Goal: Task Accomplishment & Management: Manage account settings

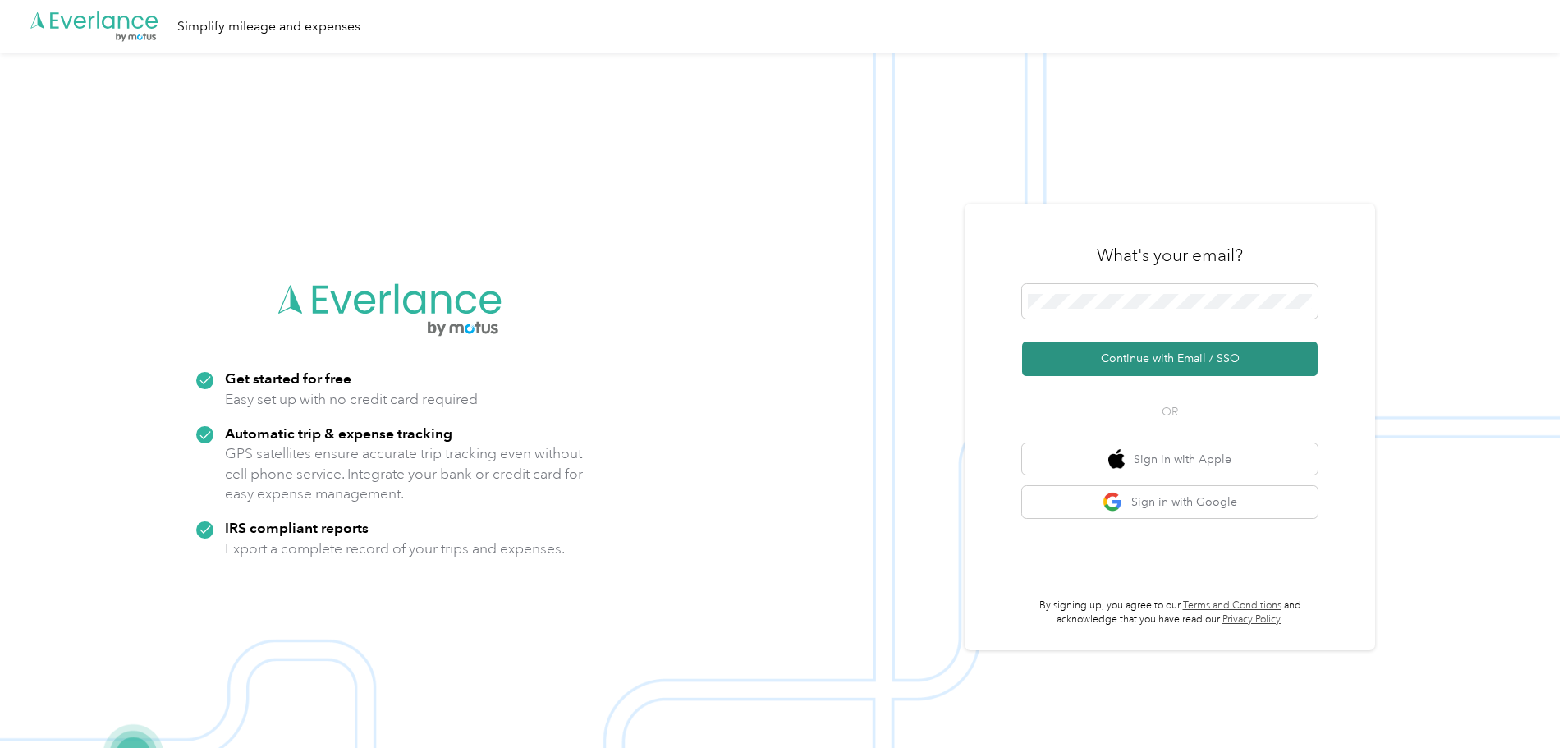
click at [1099, 355] on button "Continue with Email / SSO" at bounding box center [1170, 358] width 295 height 34
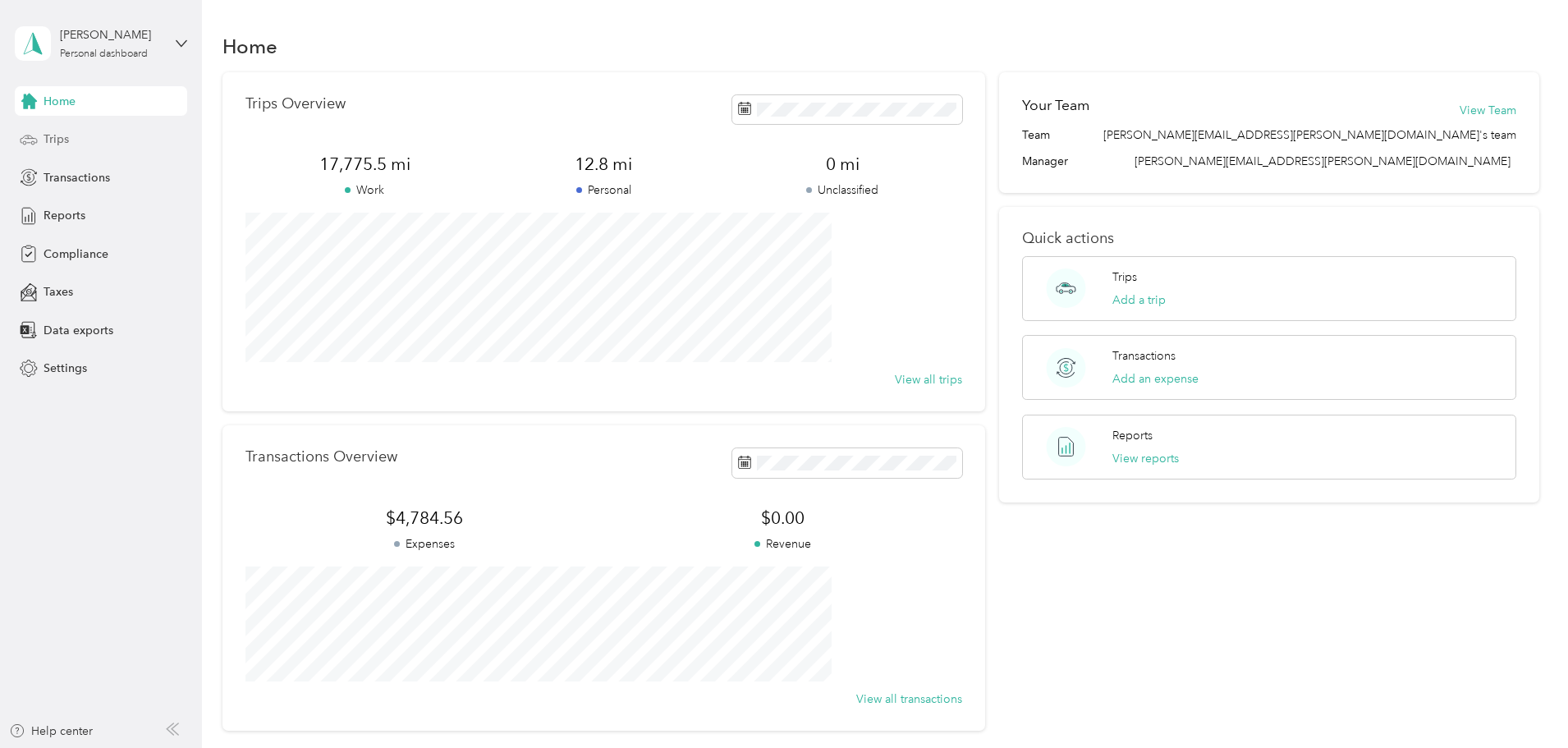
click at [60, 136] on span "Trips" at bounding box center [56, 139] width 25 height 18
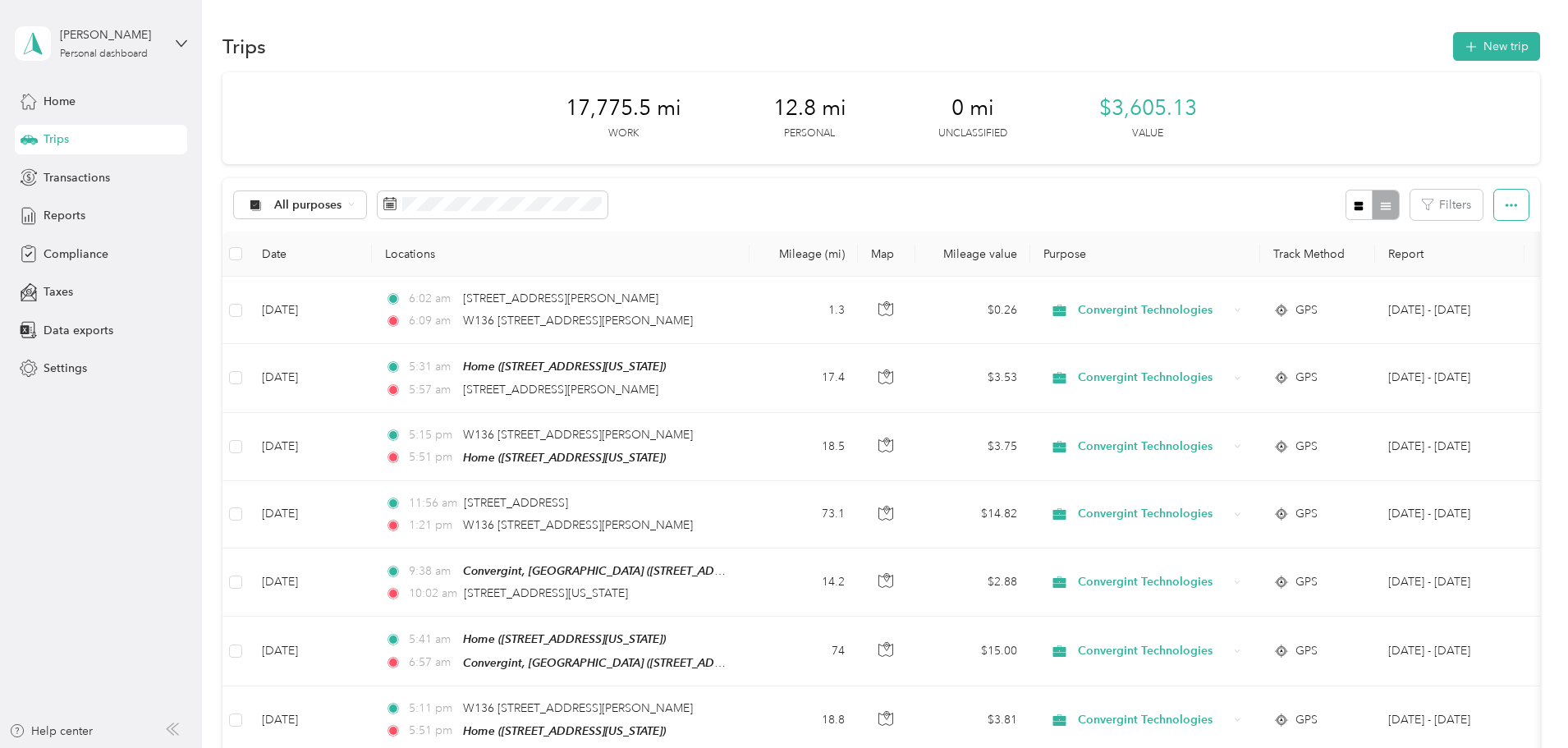
click at [1505, 205] on icon "button" at bounding box center [1511, 205] width 12 height 3
click at [755, 200] on div "All purposes Filters" at bounding box center [881, 205] width 1318 height 53
click at [242, 260] on label at bounding box center [235, 254] width 13 height 18
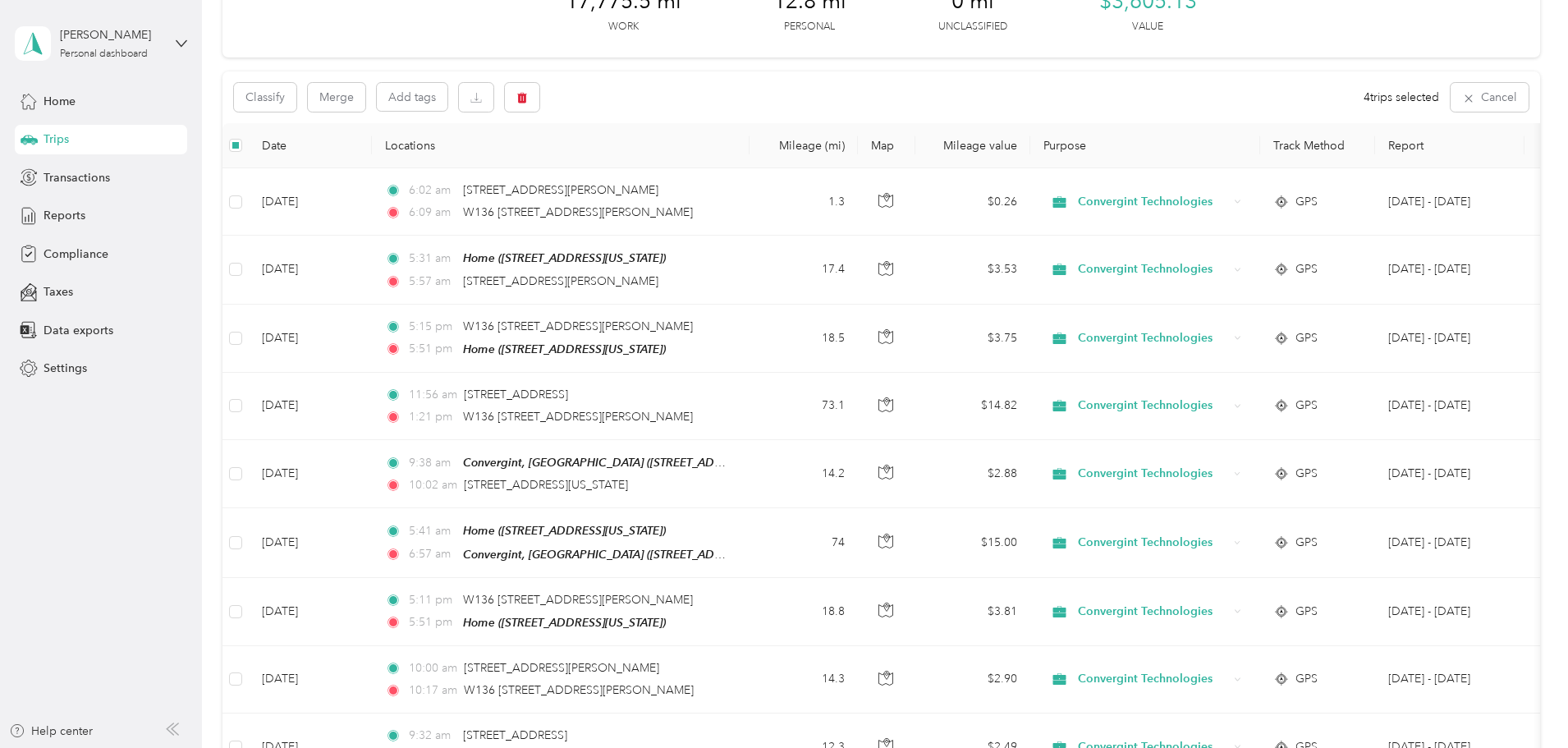
scroll to position [80, 0]
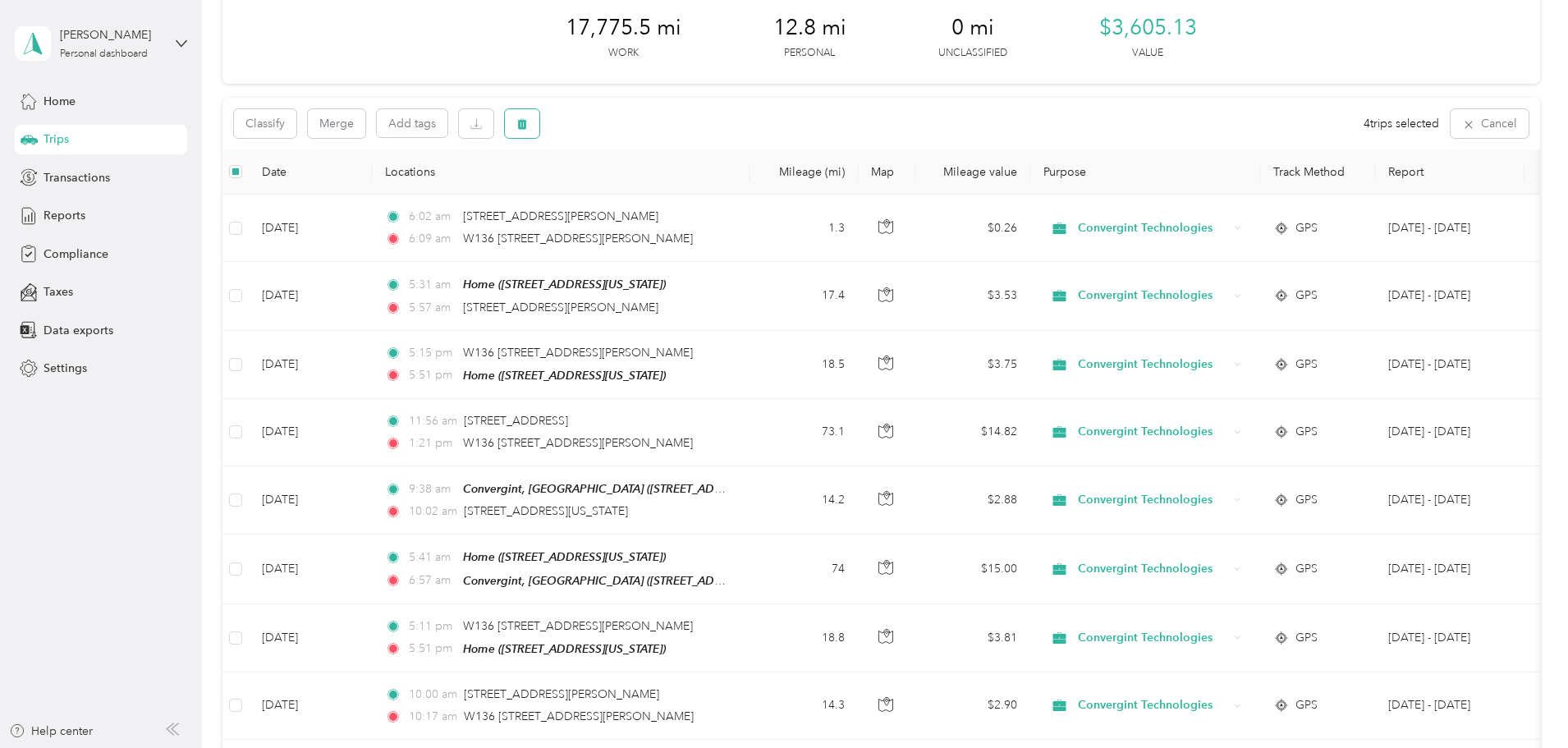
click at [527, 123] on icon "button" at bounding box center [522, 124] width 10 height 11
click at [740, 195] on button "Yes" at bounding box center [754, 191] width 32 height 26
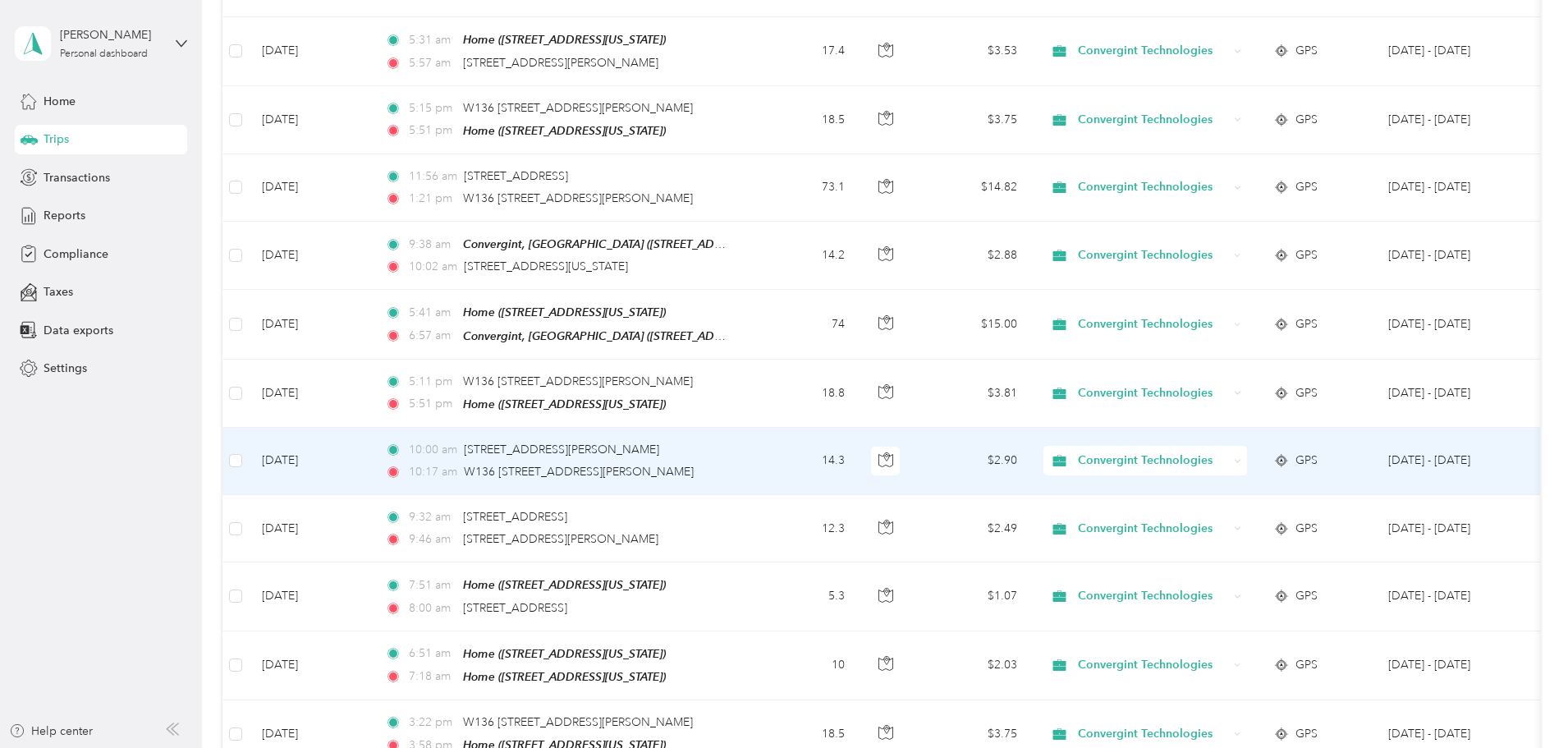
scroll to position [0, 0]
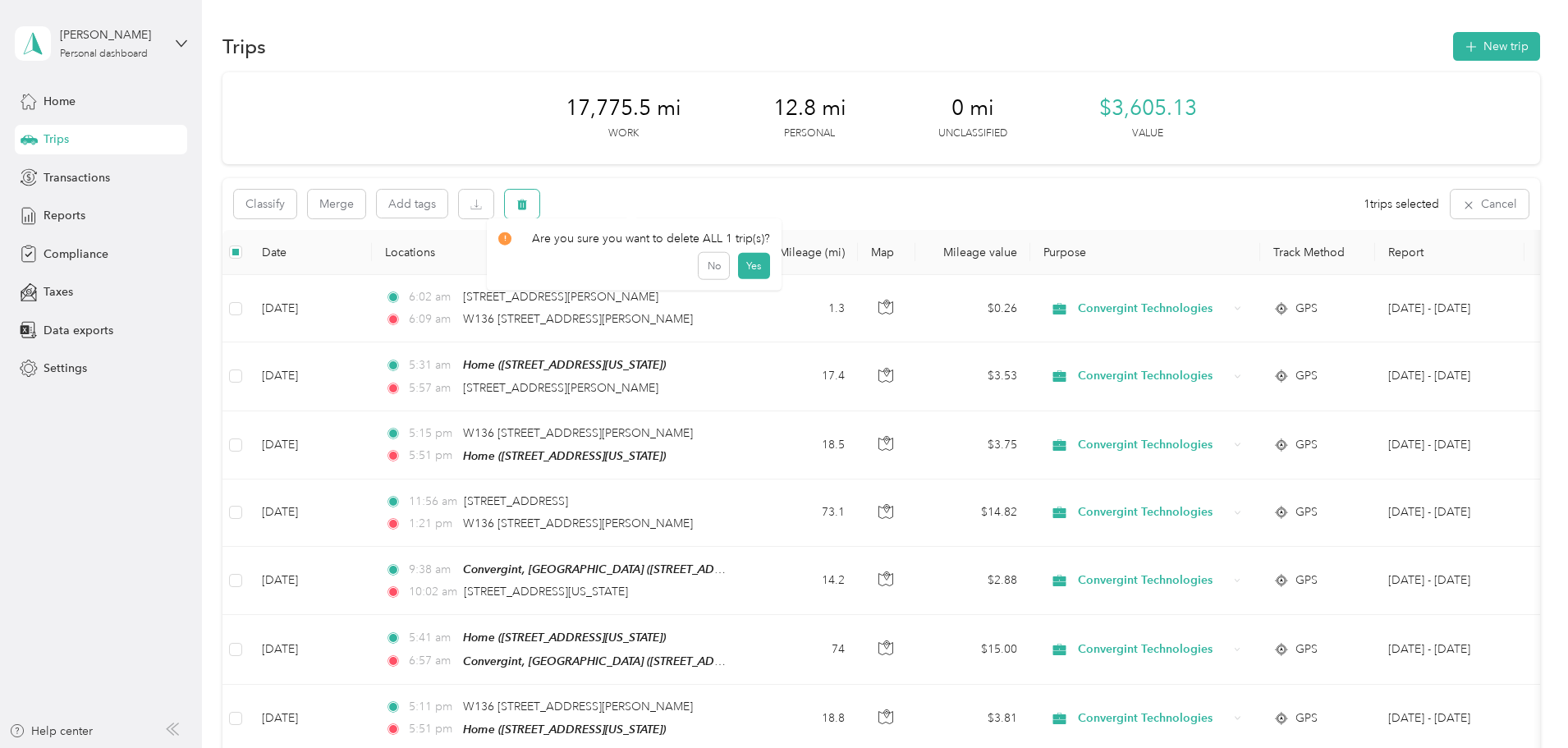
drag, startPoint x: 633, startPoint y: 205, endPoint x: 626, endPoint y: 213, distance: 10.6
click at [527, 205] on icon "button" at bounding box center [522, 205] width 12 height 12
click at [742, 275] on button "Yes" at bounding box center [754, 272] width 32 height 26
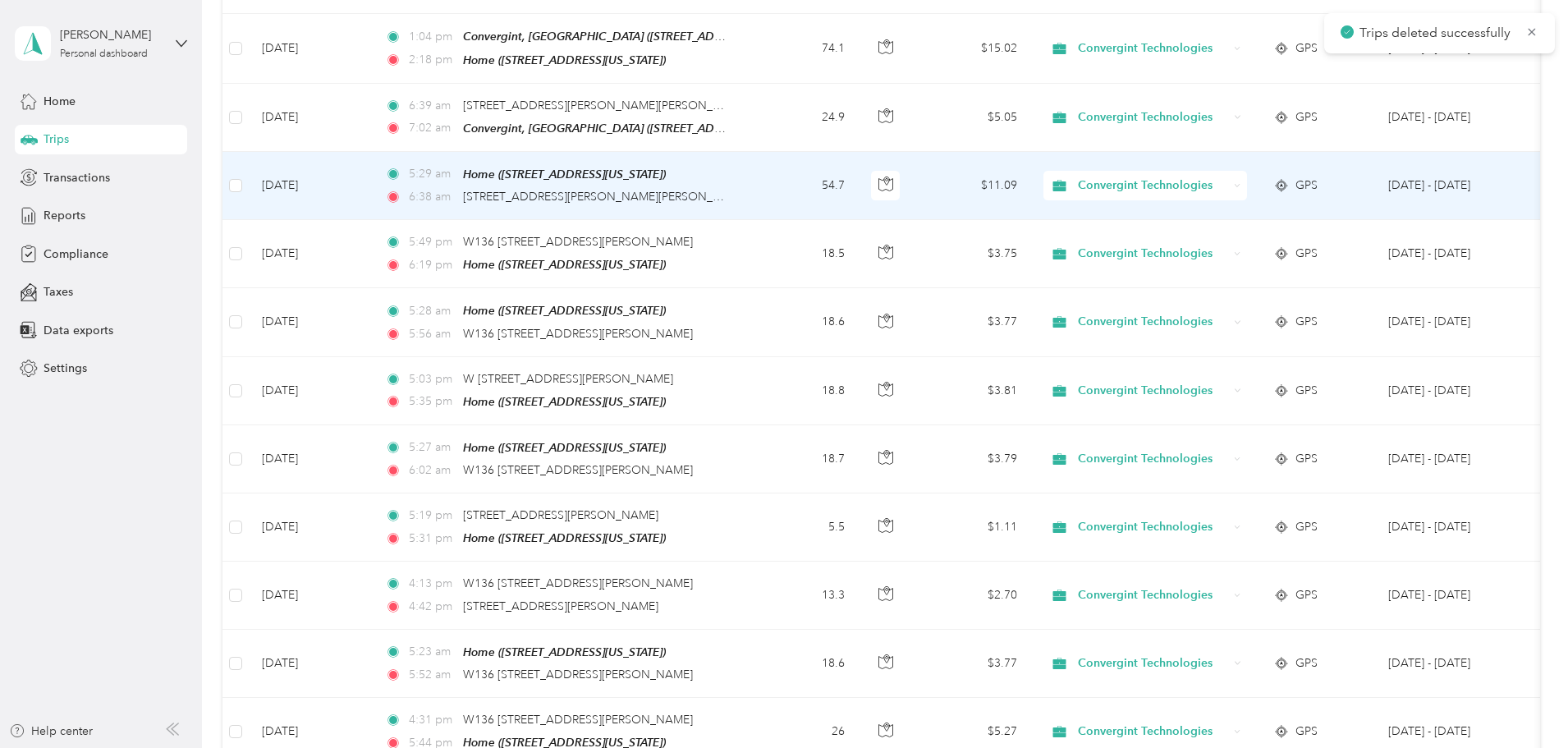
scroll to position [1514, 0]
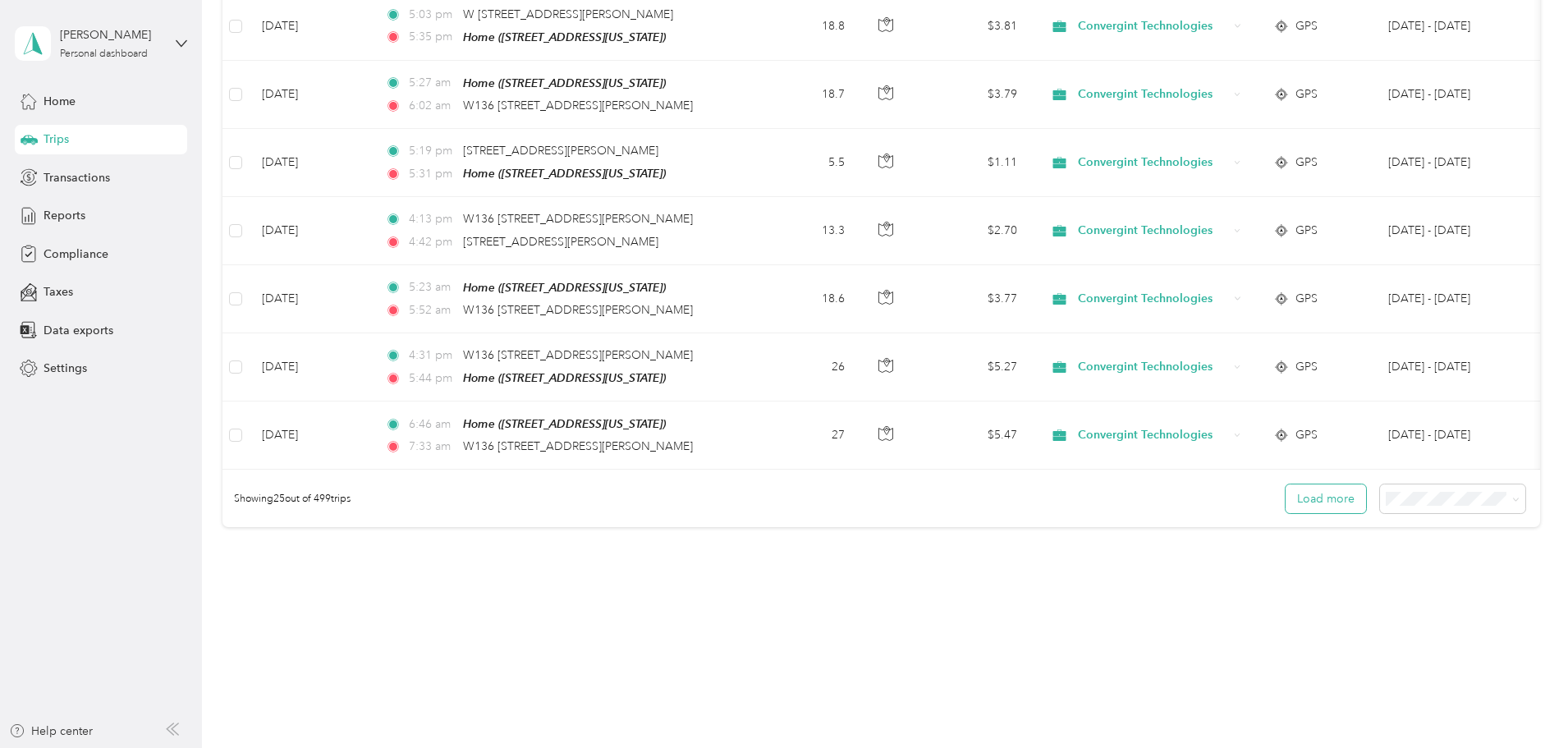
click at [1285, 493] on button "Load more" at bounding box center [1325, 498] width 80 height 28
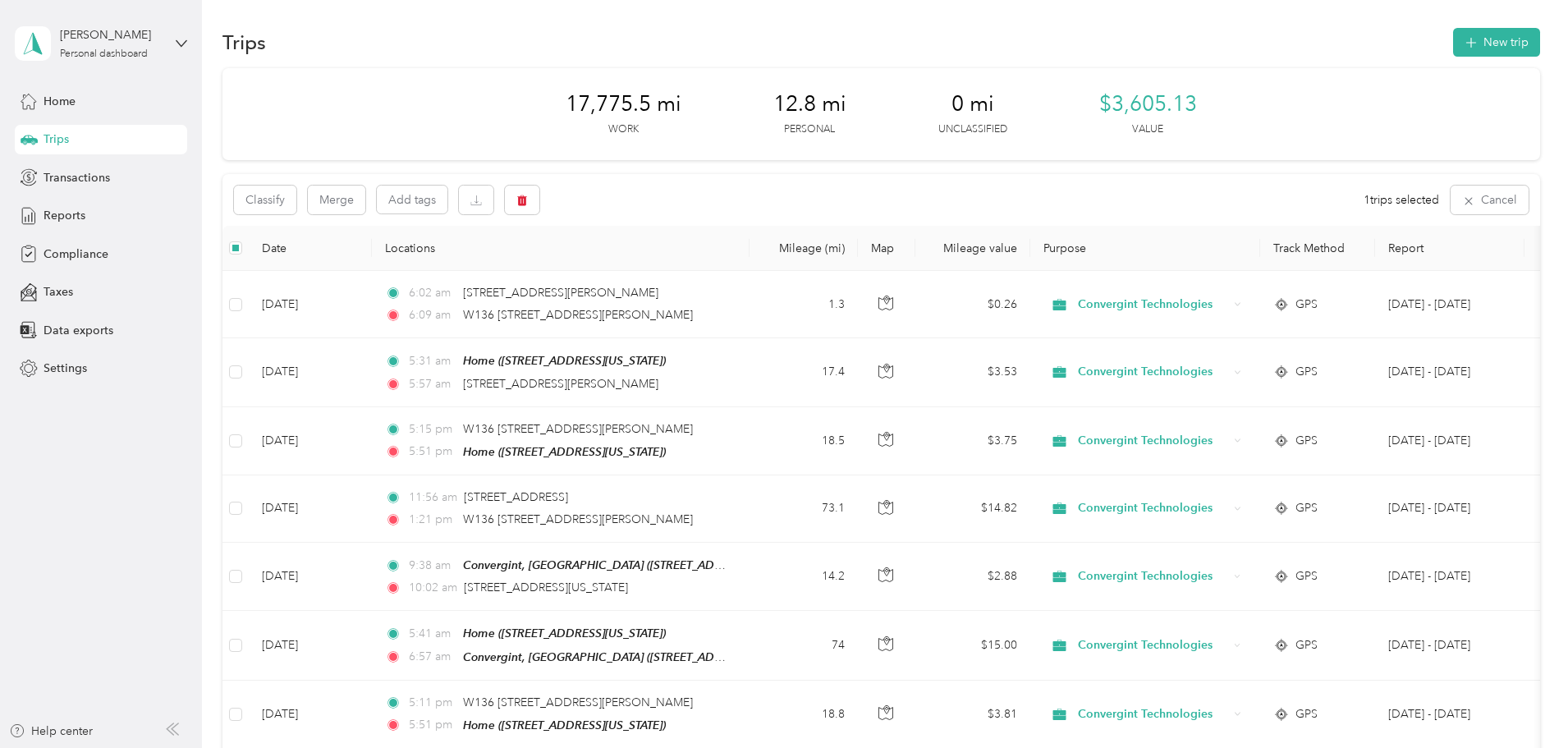
scroll to position [0, 0]
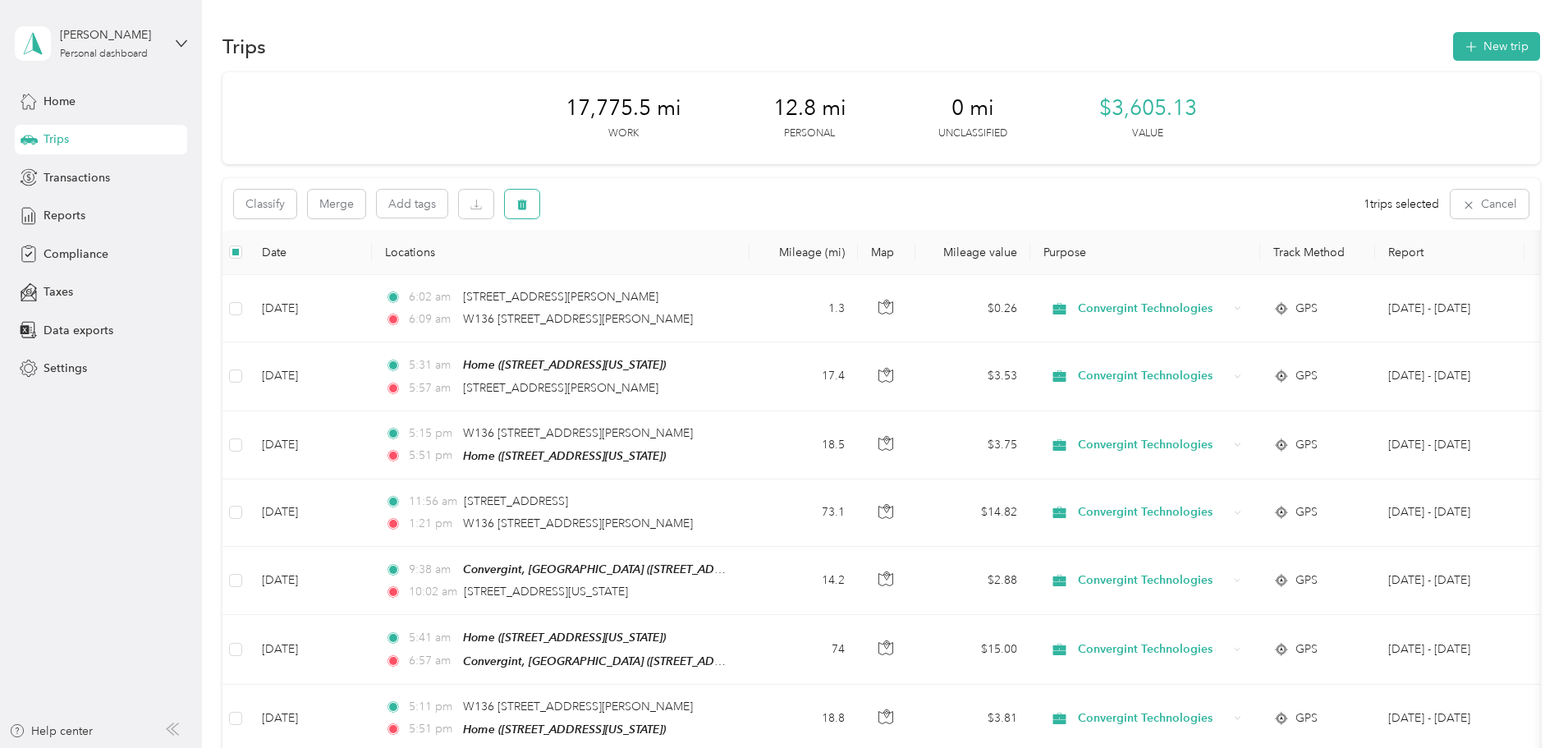
click at [527, 200] on icon "button" at bounding box center [522, 205] width 12 height 12
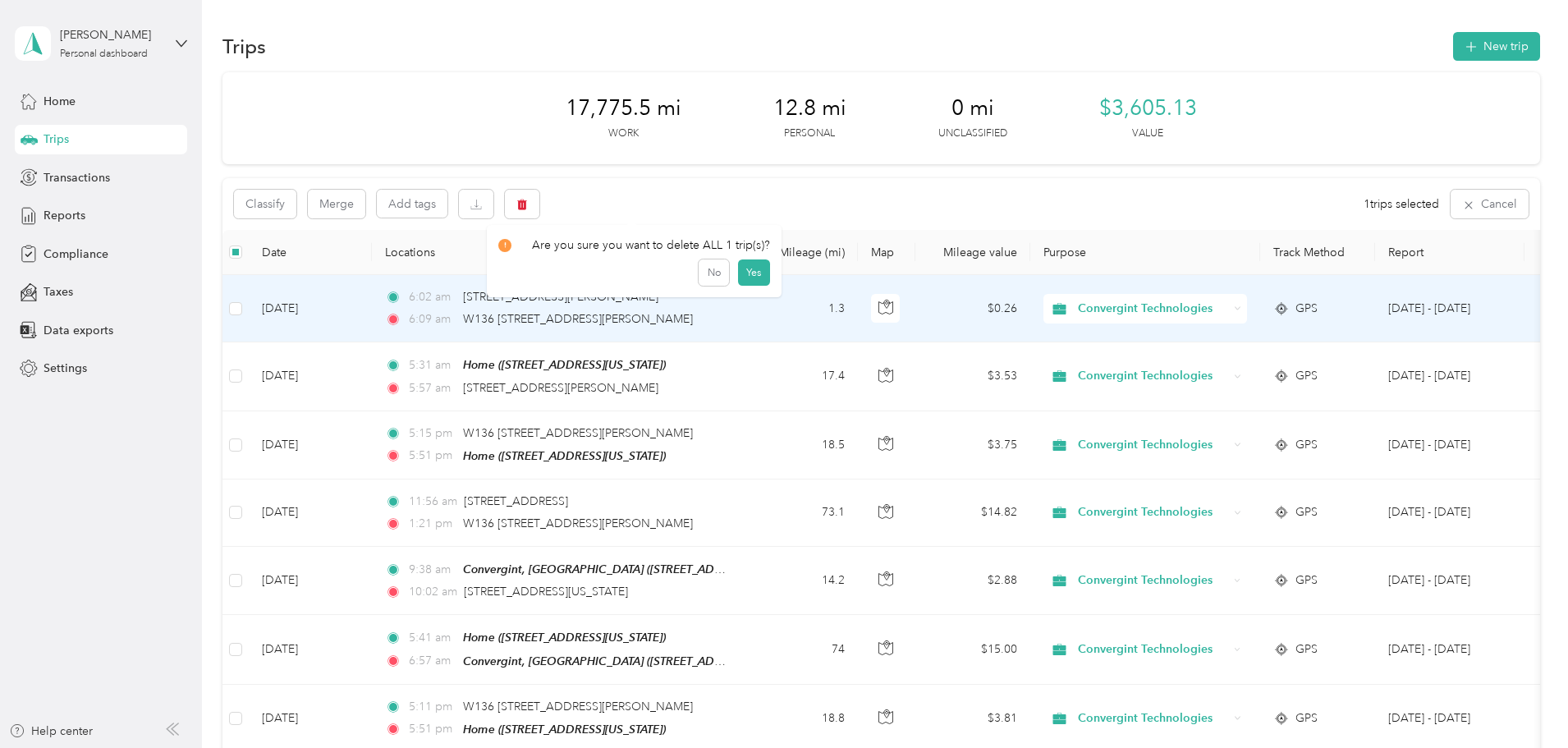
click at [756, 265] on div "Click to name as a Favorite Place" at bounding box center [705, 284] width 191 height 40
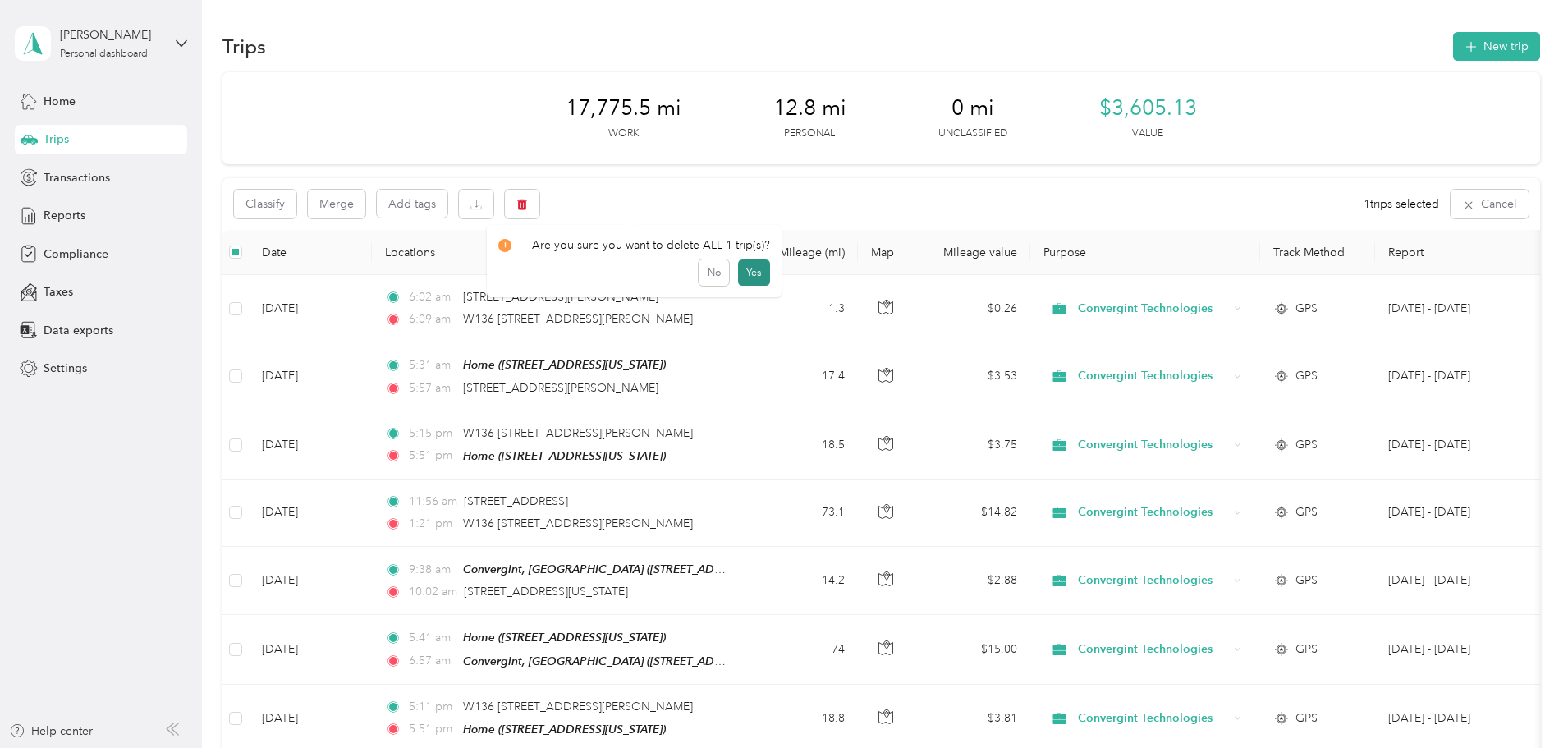
click at [743, 273] on button "Yes" at bounding box center [754, 272] width 32 height 26
click at [30, 214] on icon at bounding box center [29, 216] width 18 height 18
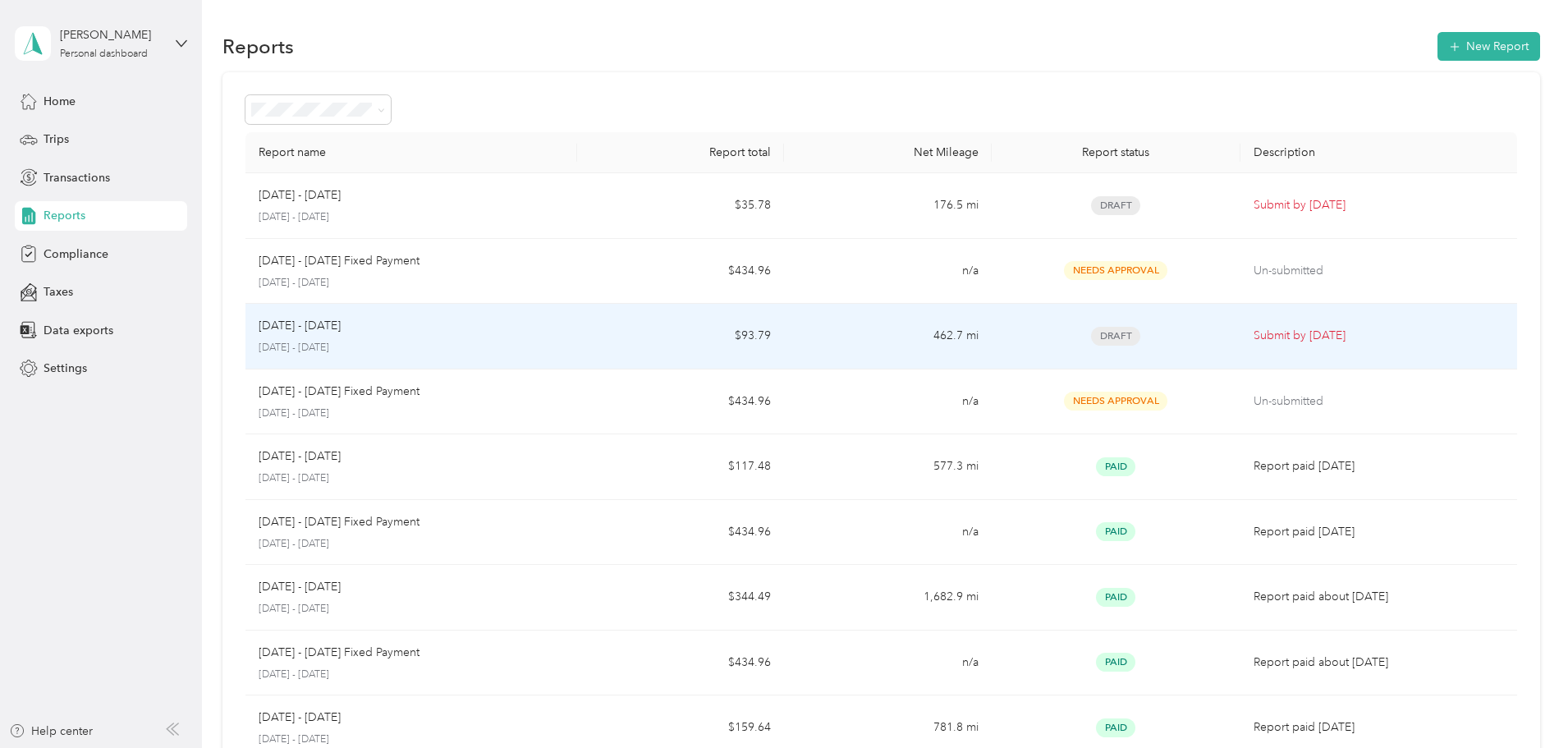
click at [340, 332] on p "[DATE] - [DATE]" at bounding box center [300, 326] width 82 height 18
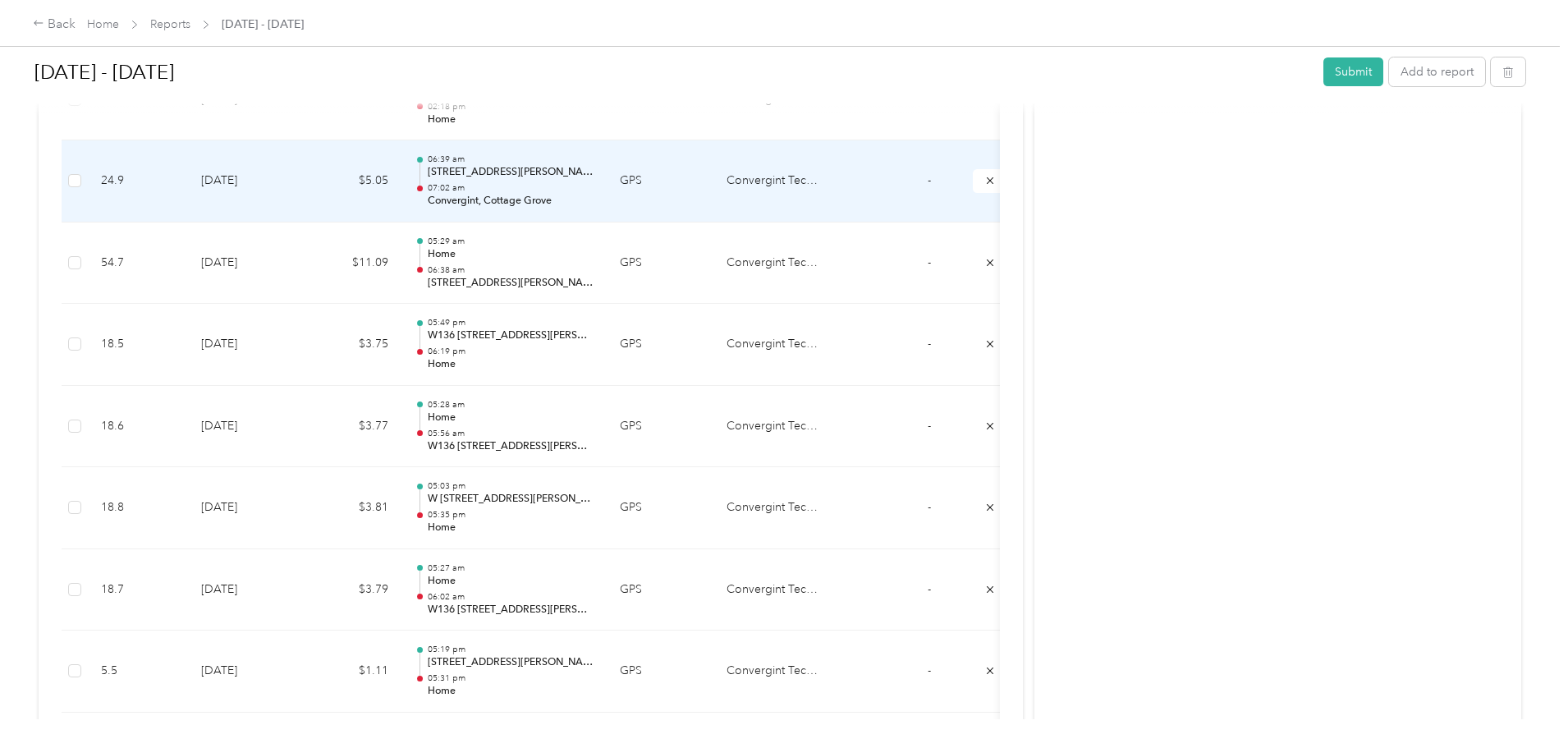
scroll to position [739, 0]
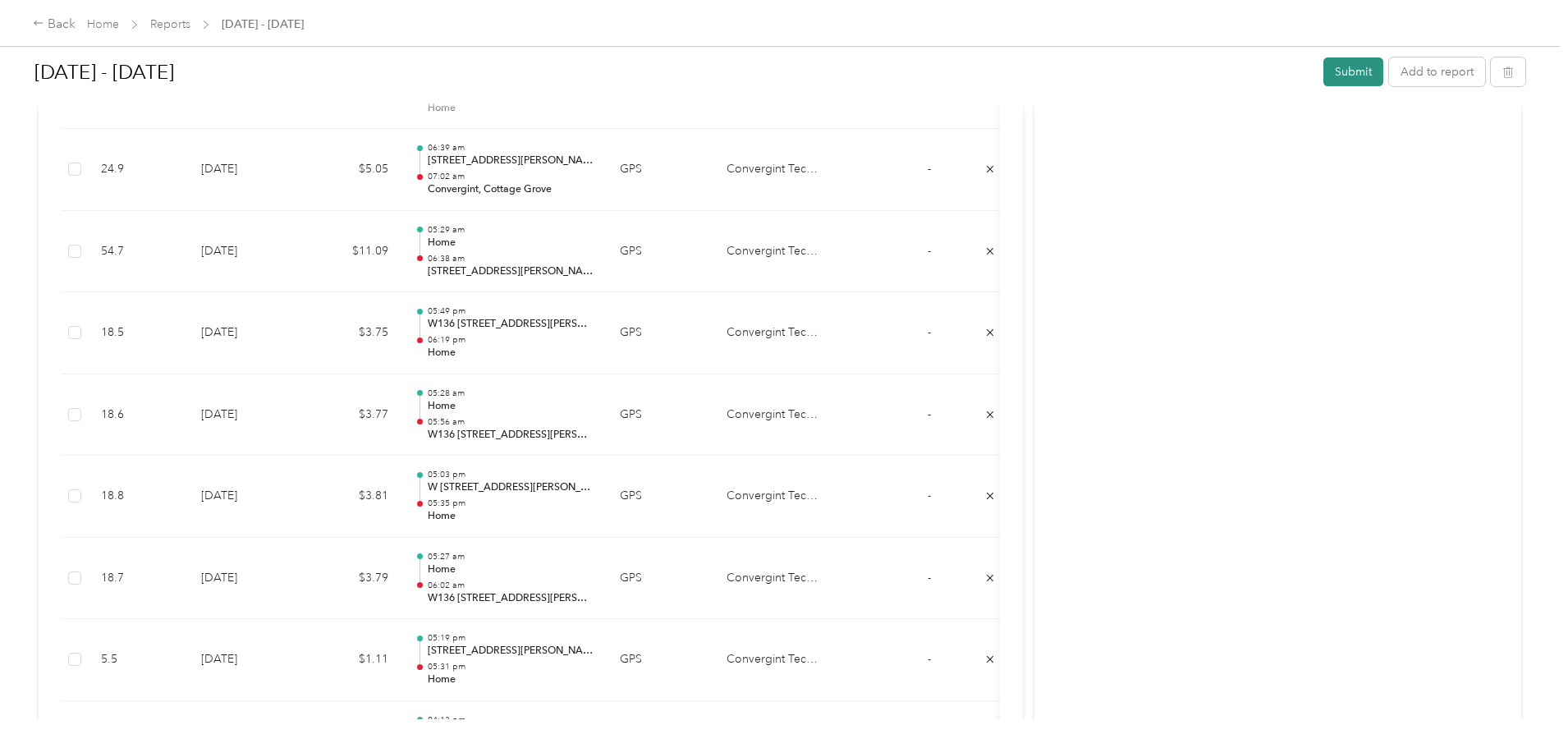
click at [1323, 71] on button "Submit" at bounding box center [1354, 72] width 60 height 28
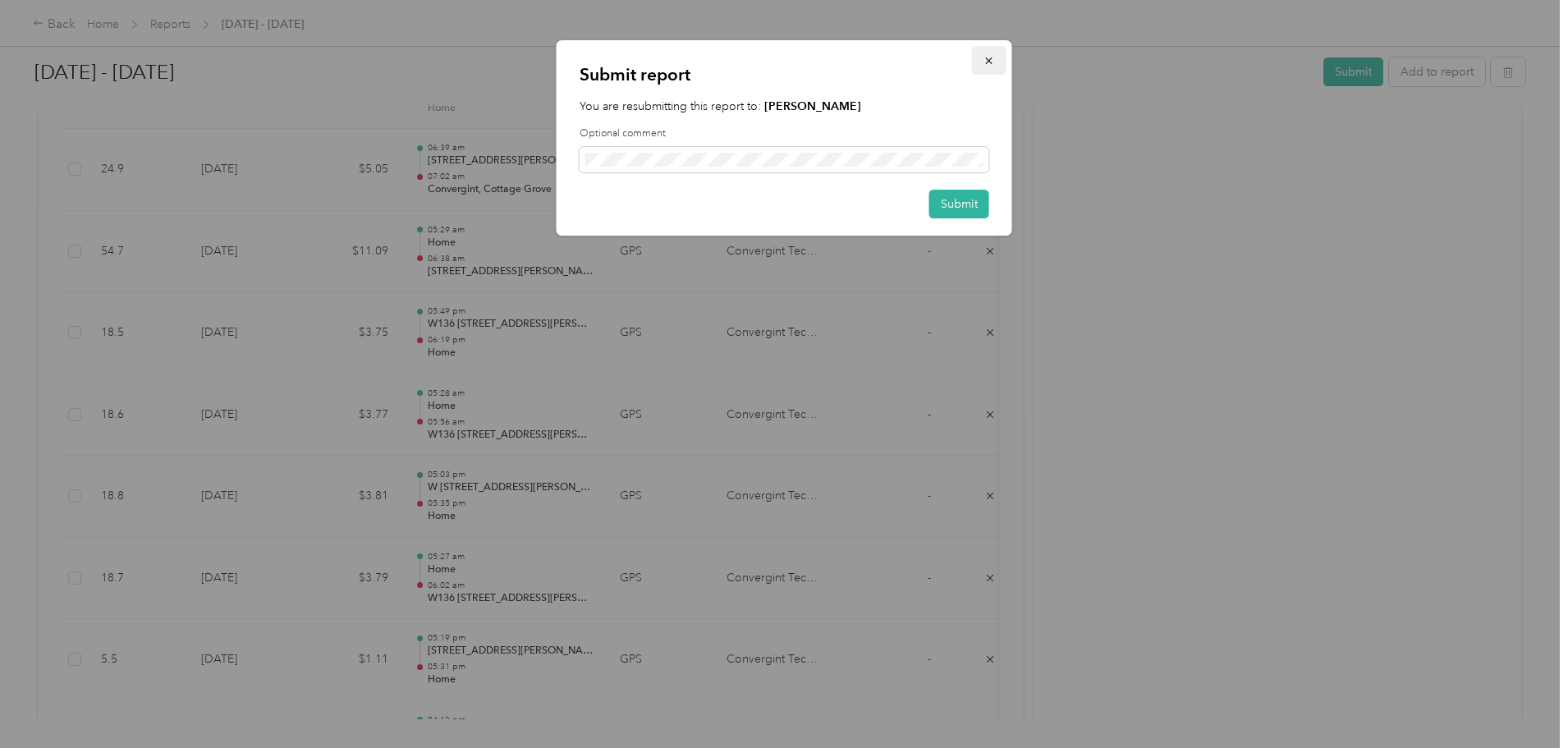
click at [994, 58] on icon "button" at bounding box center [989, 61] width 12 height 12
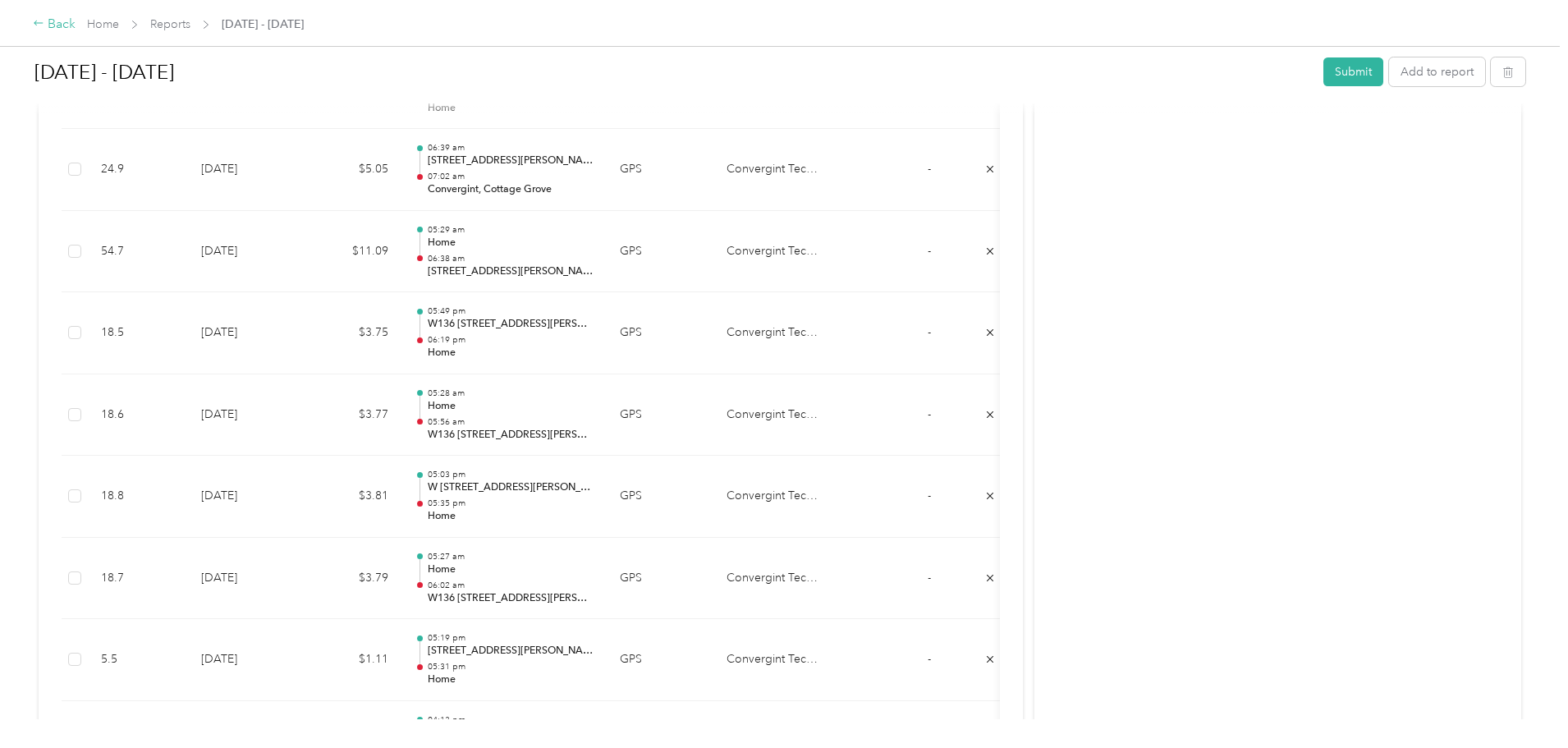
click at [44, 21] on icon at bounding box center [38, 23] width 12 height 12
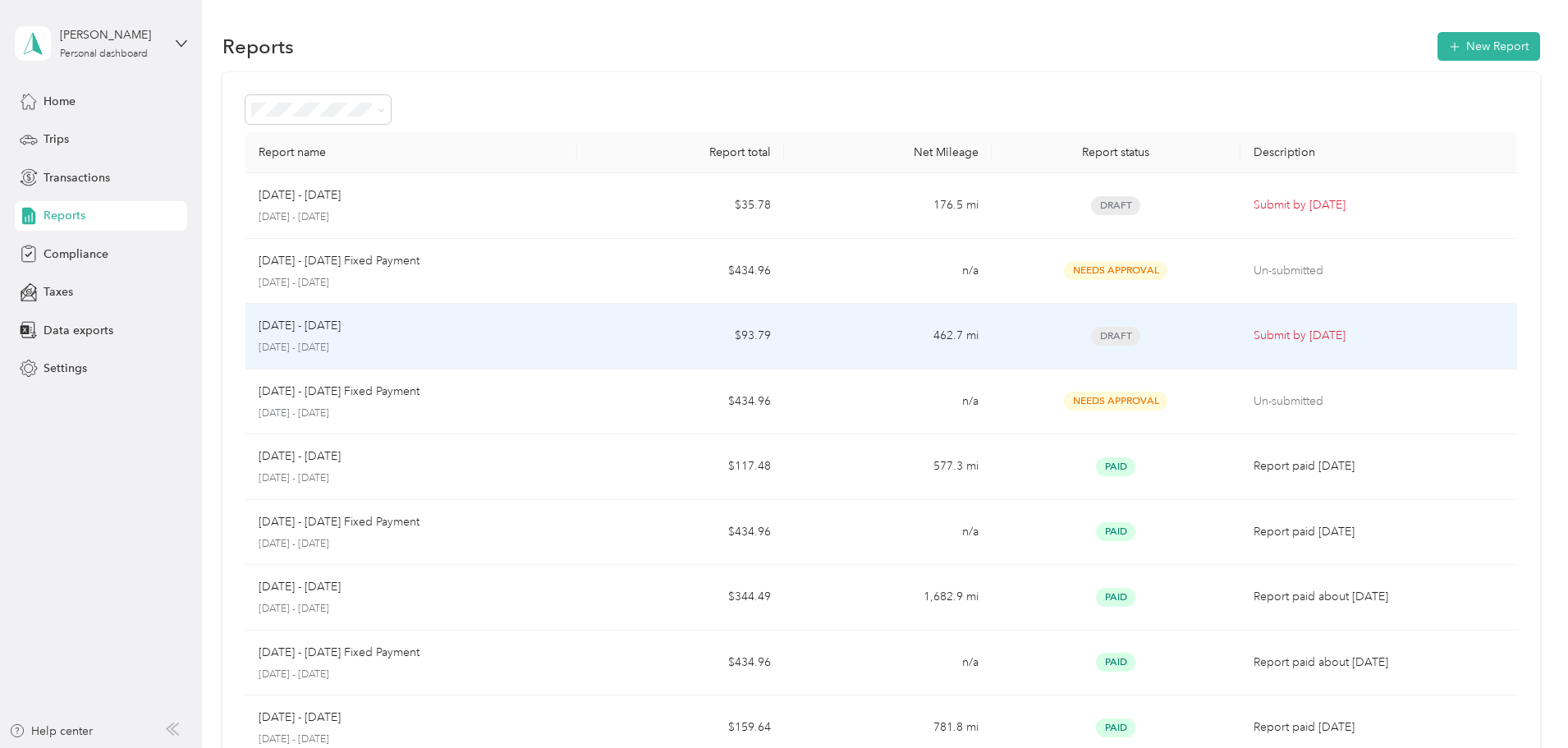
click at [1091, 336] on span "Draft" at bounding box center [1115, 336] width 49 height 19
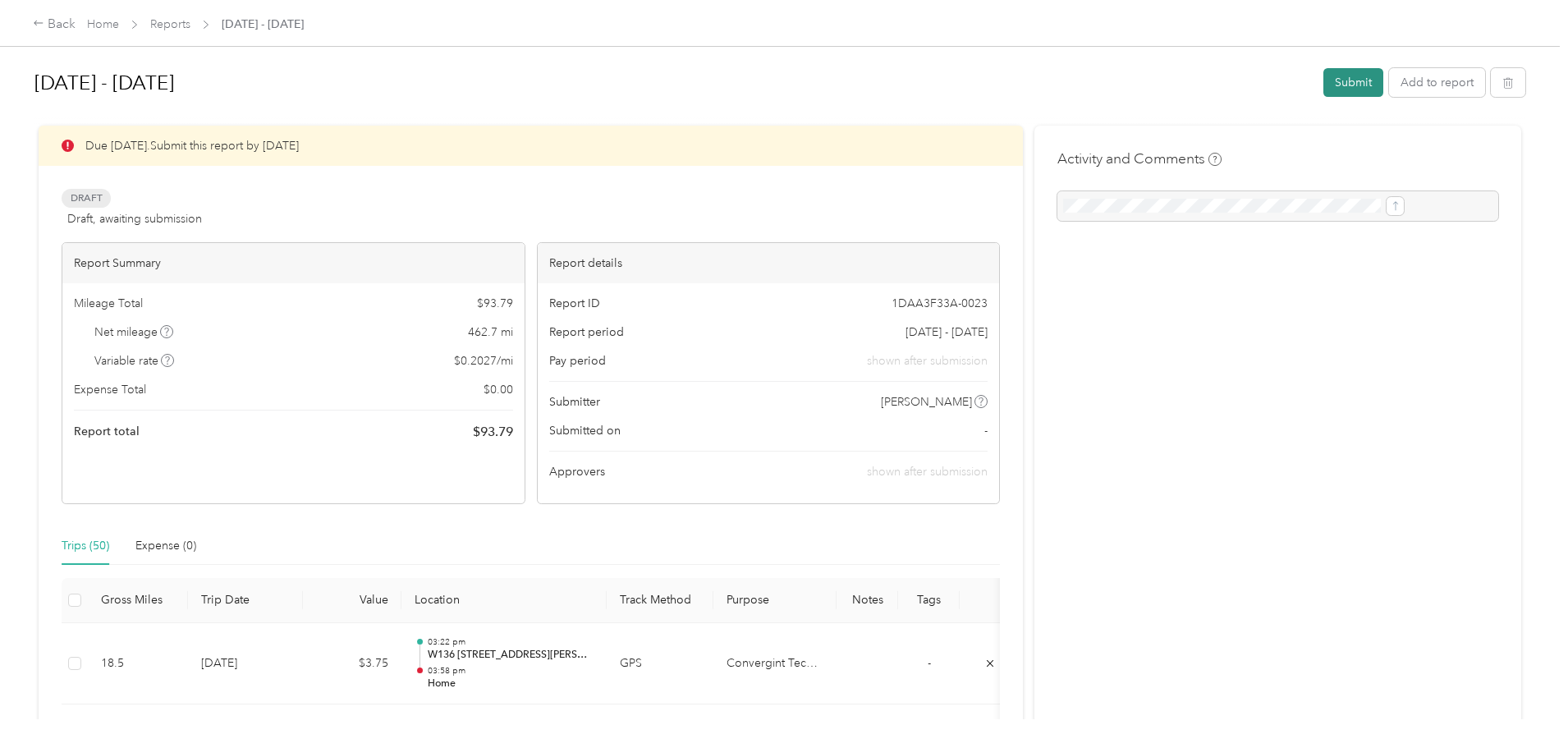
click at [1323, 85] on button "Submit" at bounding box center [1354, 83] width 60 height 28
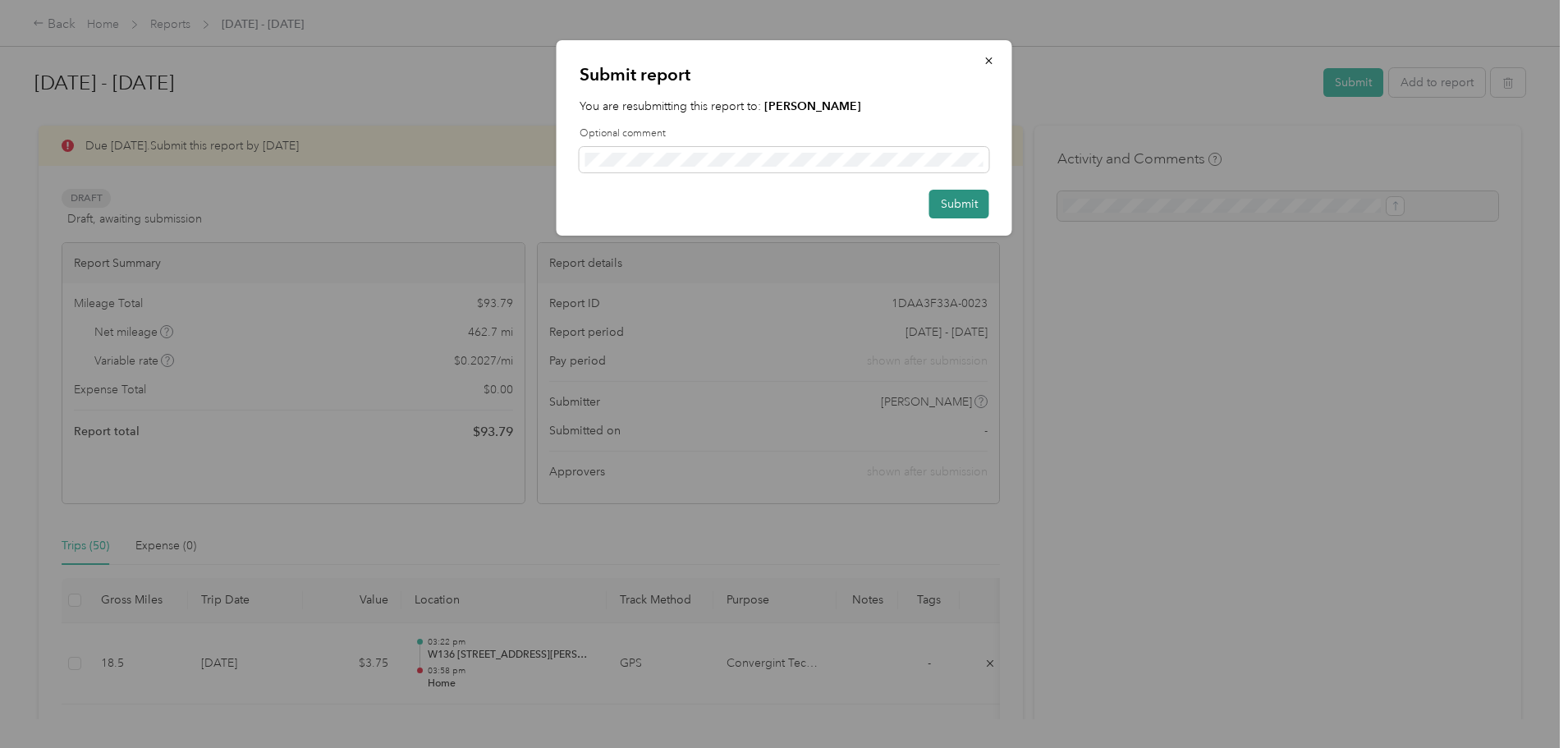
click at [955, 200] on button "Submit" at bounding box center [960, 204] width 60 height 28
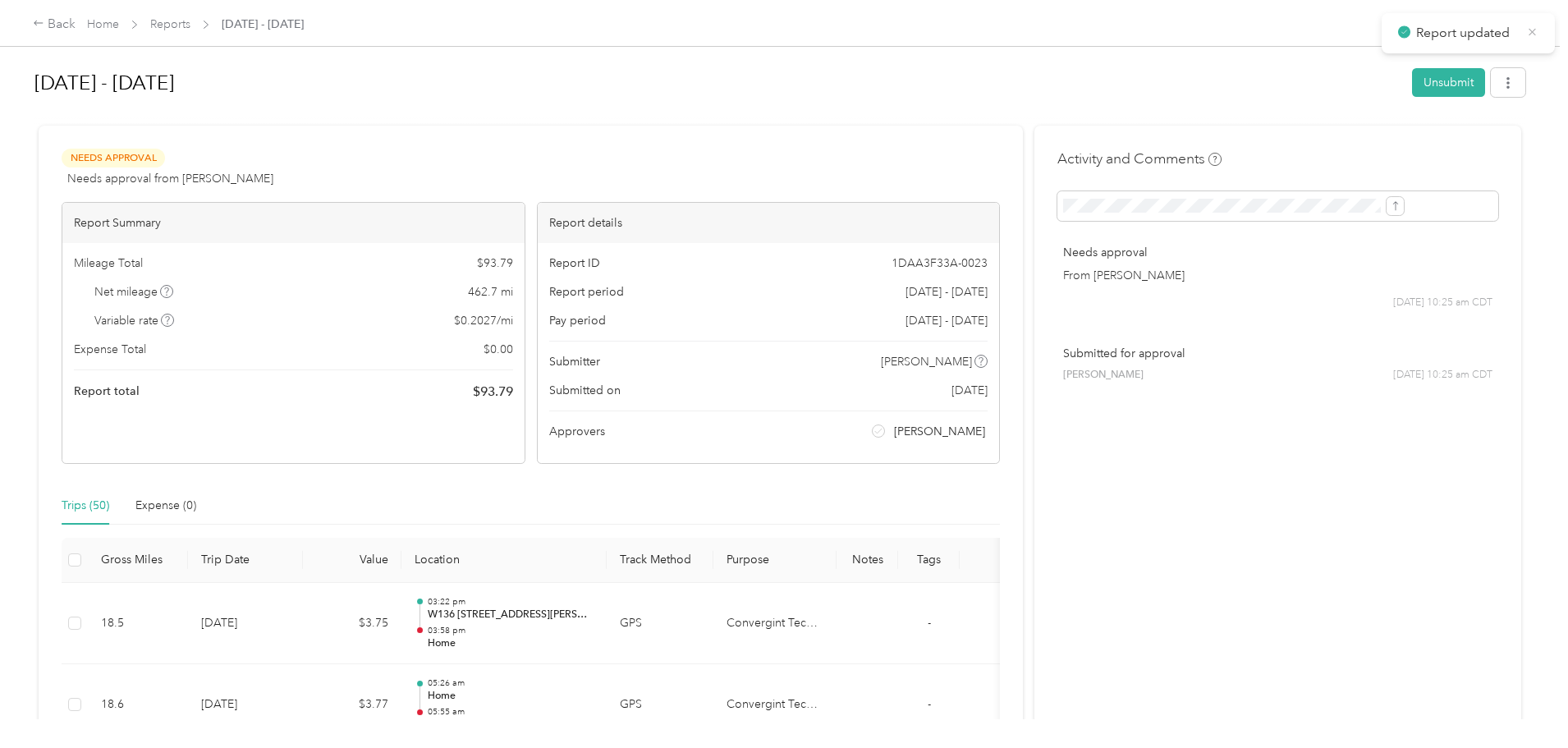
click at [1535, 33] on icon at bounding box center [1532, 33] width 13 height 15
